Goal: Navigation & Orientation: Find specific page/section

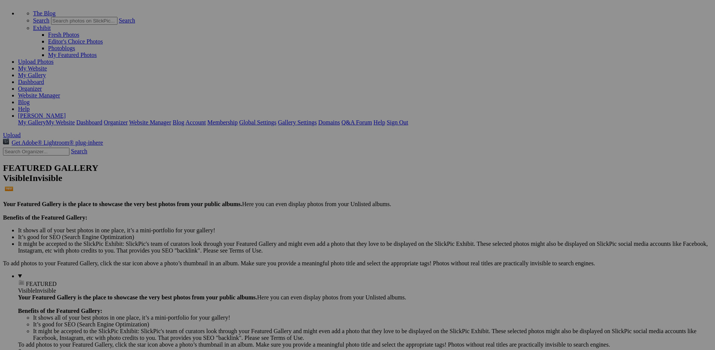
scroll to position [111, 0]
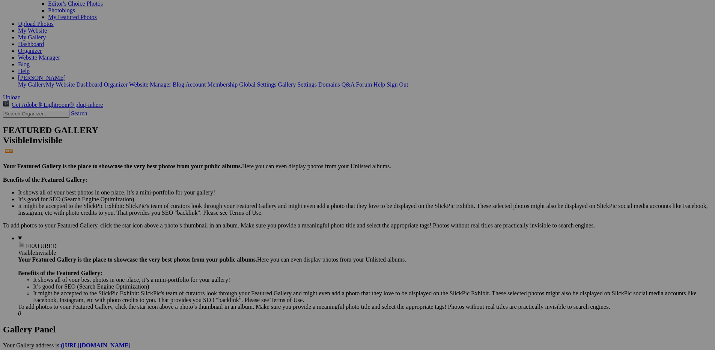
scroll to position [147, 0]
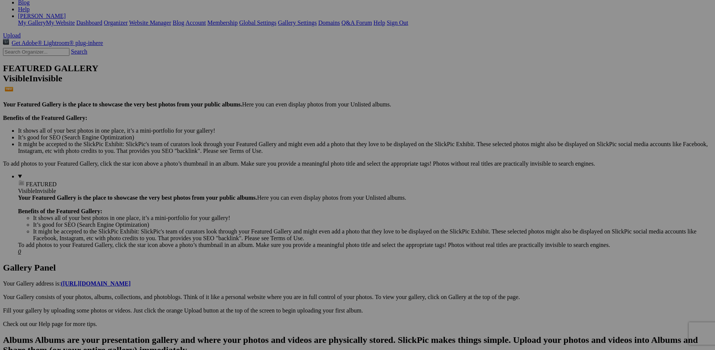
scroll to position [142, 0]
